Goal: Task Accomplishment & Management: Use online tool/utility

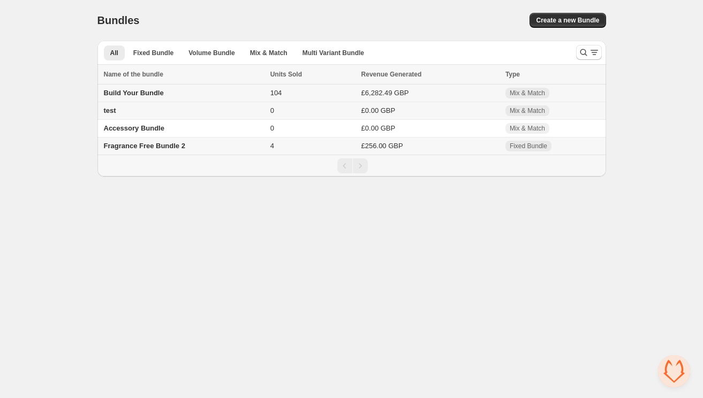
click at [140, 93] on span "Build Your Bundle" at bounding box center [134, 93] width 60 height 8
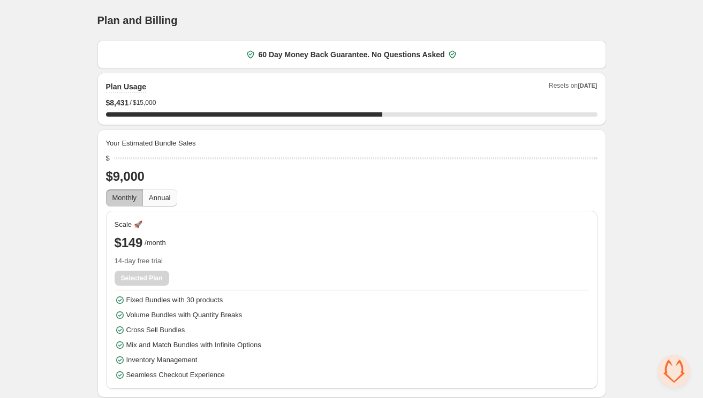
click at [165, 199] on span "Annual" at bounding box center [159, 198] width 21 height 8
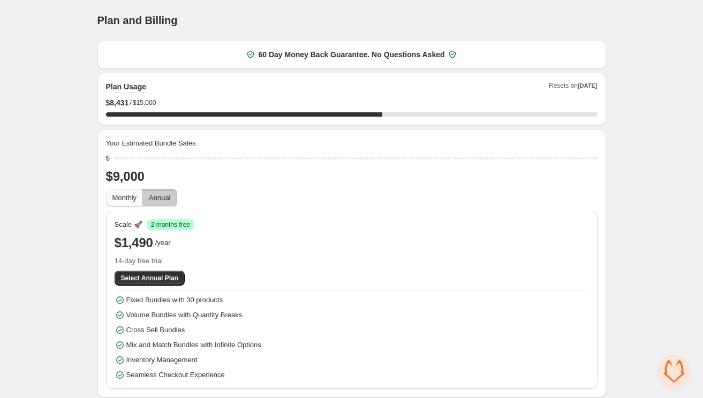
click at [126, 191] on button "Monthly" at bounding box center [124, 198] width 37 height 17
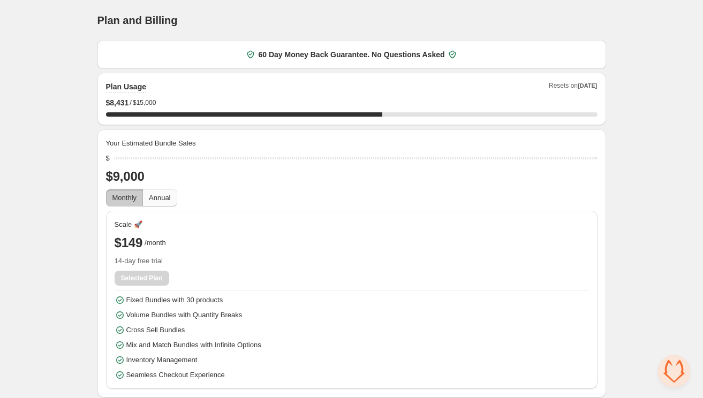
click at [165, 199] on span "Annual" at bounding box center [159, 198] width 21 height 8
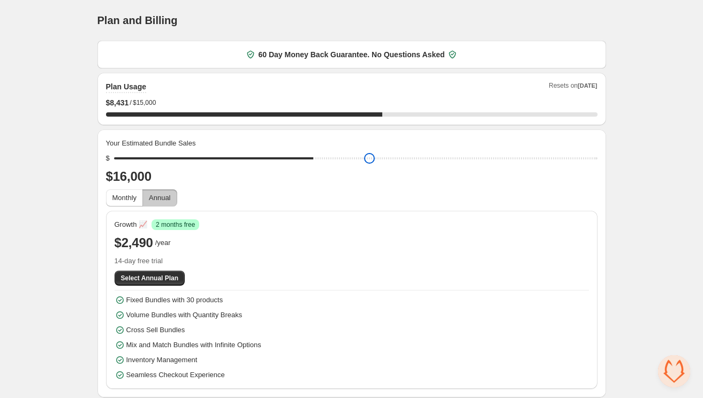
drag, startPoint x: 118, startPoint y: 162, endPoint x: 313, endPoint y: 151, distance: 195.7
click at [313, 151] on input "range" at bounding box center [355, 158] width 483 height 15
click at [129, 201] on span "Monthly" at bounding box center [124, 198] width 25 height 8
click at [165, 200] on span "Annual" at bounding box center [159, 198] width 21 height 8
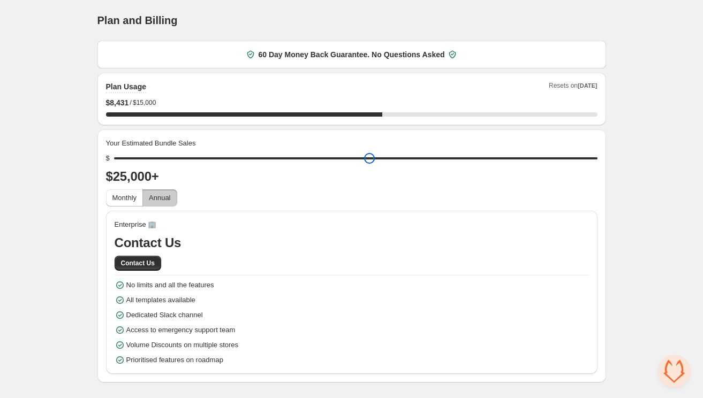
drag, startPoint x: 313, startPoint y: 157, endPoint x: 636, endPoint y: 184, distance: 323.9
click at [597, 166] on input "range" at bounding box center [355, 158] width 483 height 15
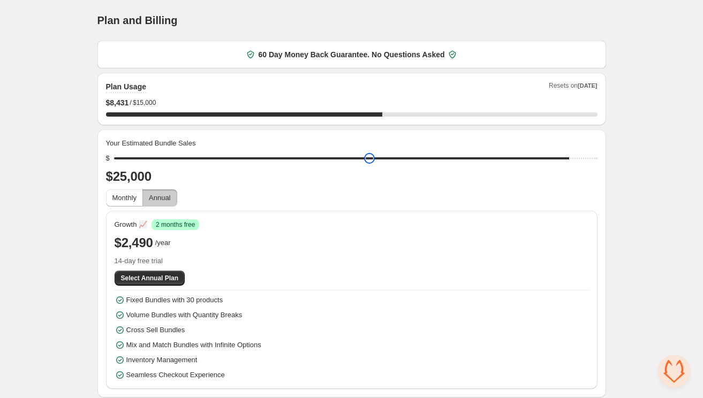
drag, startPoint x: 592, startPoint y: 161, endPoint x: 570, endPoint y: 159, distance: 22.1
type input "*****"
click at [570, 159] on input "range" at bounding box center [355, 158] width 483 height 15
click at [123, 193] on span "Monthly" at bounding box center [124, 198] width 25 height 11
click at [173, 205] on button "Annual" at bounding box center [159, 198] width 34 height 17
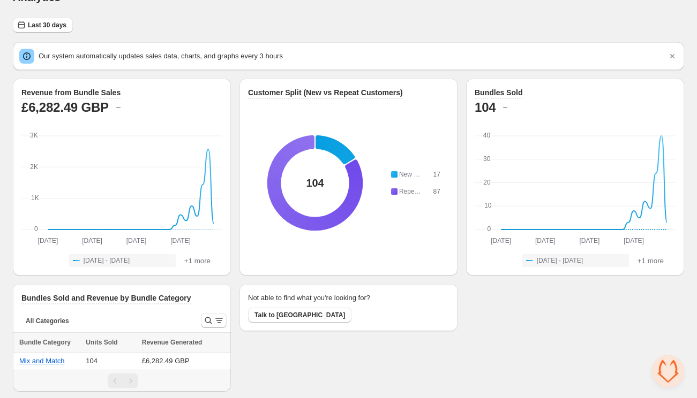
scroll to position [22, 0]
